Goal: Submit feedback/report problem

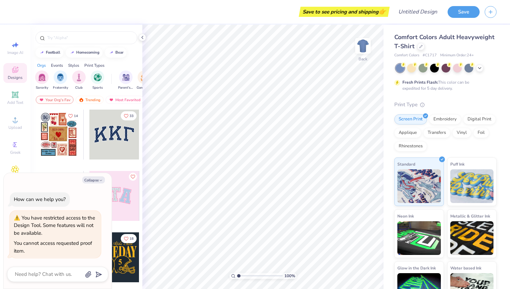
click at [127, 144] on div at bounding box center [114, 135] width 50 height 50
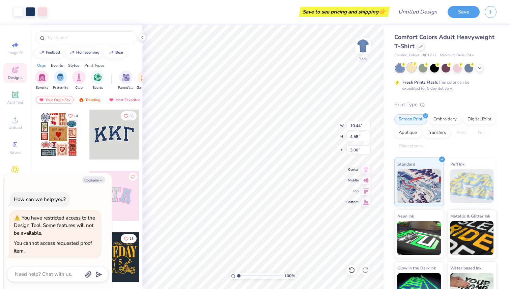
click at [411, 70] on div at bounding box center [411, 67] width 9 height 9
click at [480, 69] on icon at bounding box center [479, 67] width 5 height 5
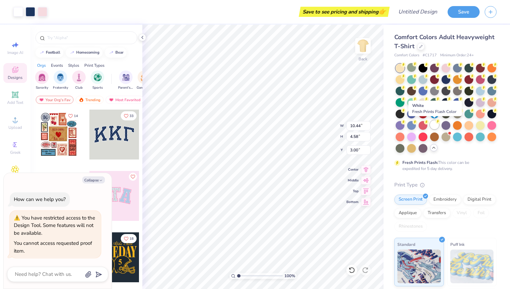
click at [433, 126] on div at bounding box center [434, 124] width 9 height 9
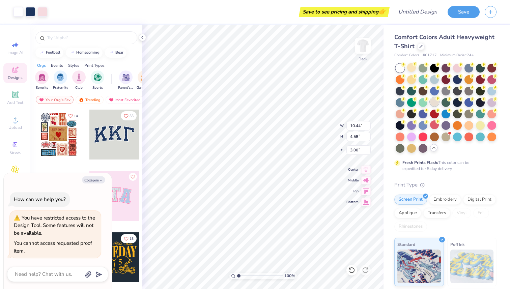
click at [433, 106] on div at bounding box center [434, 101] width 9 height 9
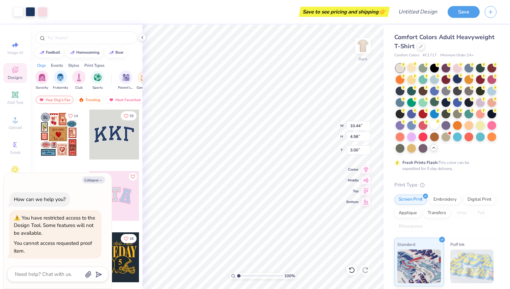
click at [459, 79] on div at bounding box center [457, 79] width 9 height 9
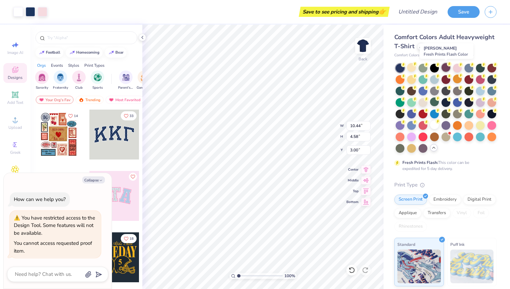
click at [446, 70] on div at bounding box center [446, 67] width 9 height 9
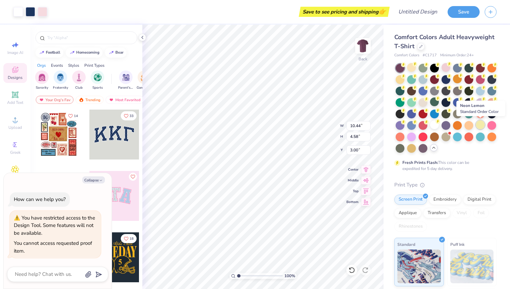
click at [481, 128] on div at bounding box center [480, 124] width 9 height 9
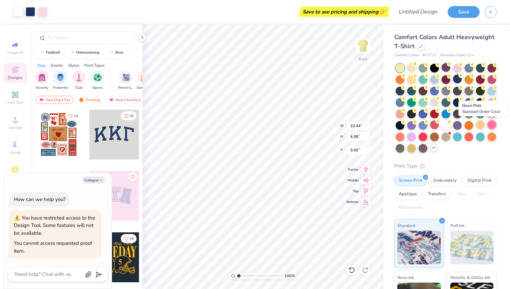
click at [492, 127] on div at bounding box center [491, 124] width 9 height 9
type textarea "x"
